Goal: Complete application form: Complete application form

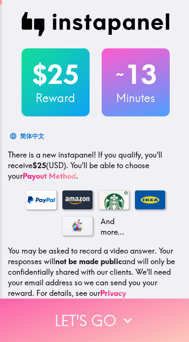
click at [131, 317] on icon "button" at bounding box center [127, 320] width 17 height 17
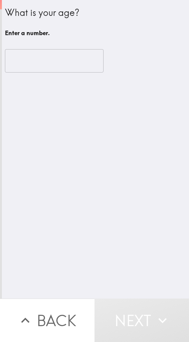
click at [55, 56] on input "number" at bounding box center [54, 60] width 99 height 23
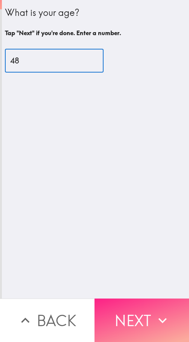
type input "48"
click at [135, 308] on button "Next" at bounding box center [141, 320] width 94 height 43
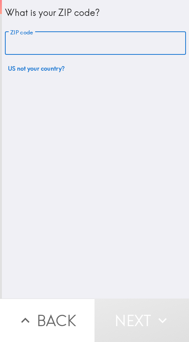
click at [53, 46] on input "ZIP code" at bounding box center [95, 43] width 181 height 23
paste input "33612"
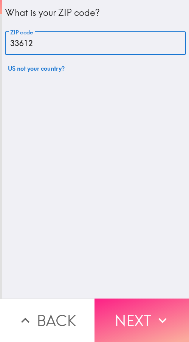
type input "33612"
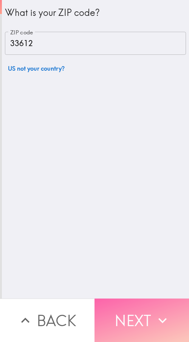
click at [143, 302] on button "Next" at bounding box center [141, 320] width 94 height 43
